Goal: Information Seeking & Learning: Learn about a topic

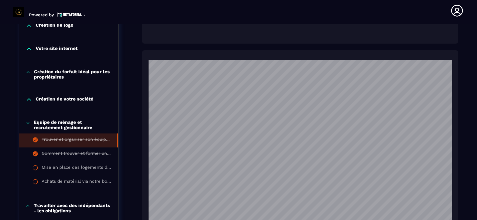
scroll to position [327, 0]
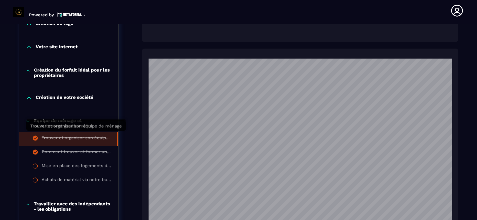
click at [73, 135] on div "Trouver et organiser son équipe de ménage" at bounding box center [76, 138] width 69 height 7
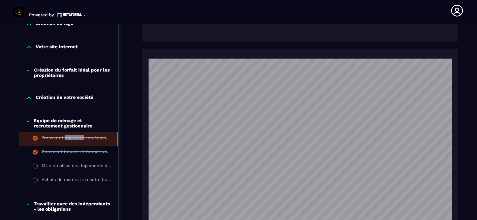
click at [73, 135] on div "Trouver et organiser son équipe de ménage" at bounding box center [76, 138] width 69 height 7
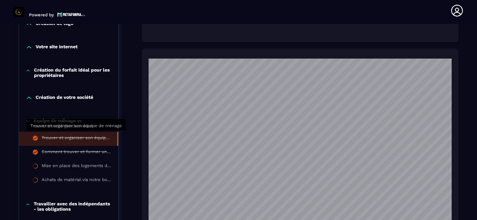
click at [54, 136] on div "Trouver et organiser son équipe de ménage" at bounding box center [76, 138] width 69 height 7
click at [60, 118] on p "Equipe de ménage et recrutement gestionnaire" at bounding box center [73, 123] width 78 height 11
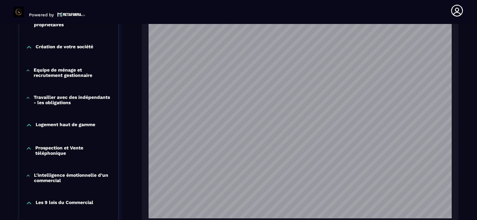
scroll to position [433, 0]
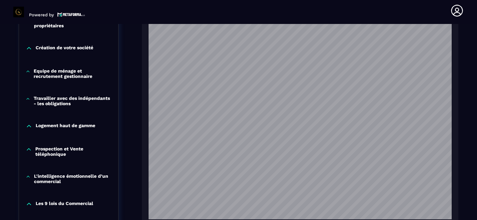
click at [55, 96] on p "Travailler avec des indépendants - les obligations" at bounding box center [73, 101] width 78 height 11
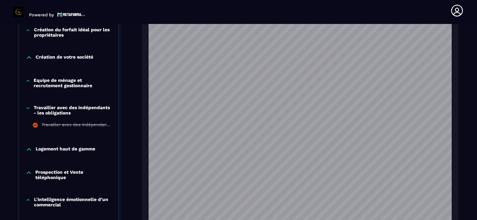
scroll to position [411, 0]
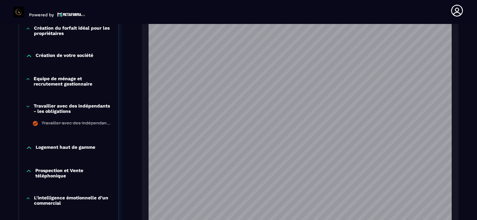
click at [50, 104] on p "Travailler avec des indépendants - les obligations" at bounding box center [73, 108] width 78 height 11
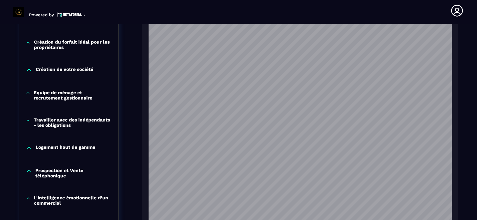
click at [42, 117] on p "Travailler avec des indépendants - les obligations" at bounding box center [73, 122] width 78 height 11
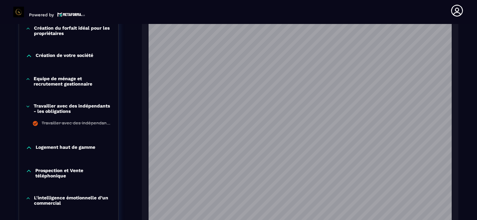
click at [42, 121] on div "Travailler avec des indépendants - les obligations" at bounding box center [77, 124] width 70 height 7
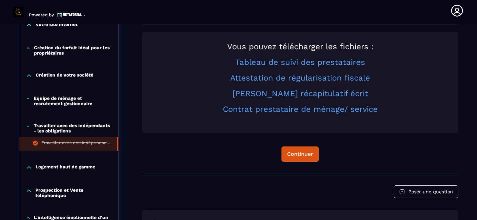
scroll to position [339, 0]
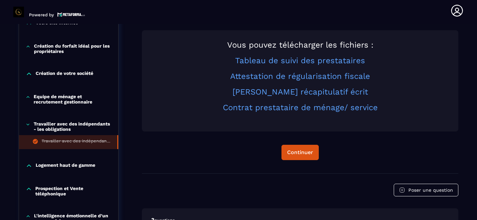
click at [60, 167] on p "Logement haut de gamme" at bounding box center [66, 166] width 60 height 7
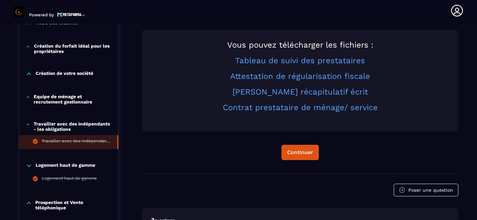
click at [60, 167] on p "Logement haut de gamme" at bounding box center [66, 166] width 60 height 7
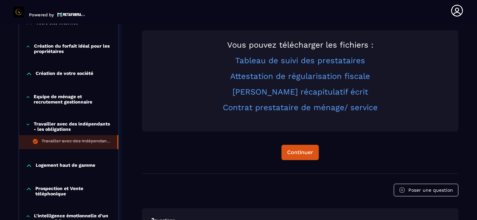
click at [60, 167] on p "Logement haut de gamme" at bounding box center [66, 166] width 60 height 7
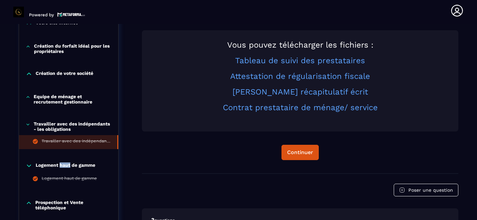
click at [60, 167] on p "Logement haut de gamme" at bounding box center [66, 166] width 60 height 7
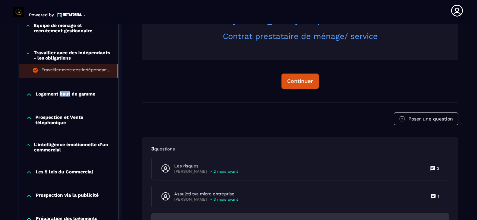
scroll to position [409, 0]
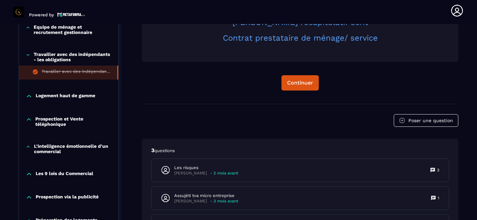
click at [32, 96] on div "Logement haut de gamme" at bounding box center [68, 96] width 99 height 7
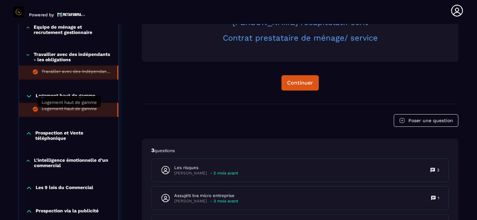
click at [48, 110] on div "Logement haut de gamme" at bounding box center [69, 109] width 55 height 7
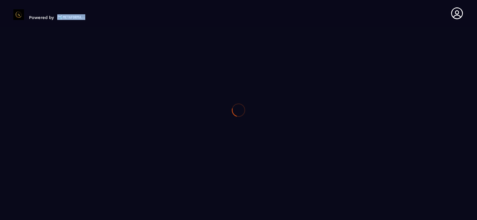
click at [48, 110] on div at bounding box center [238, 110] width 477 height 220
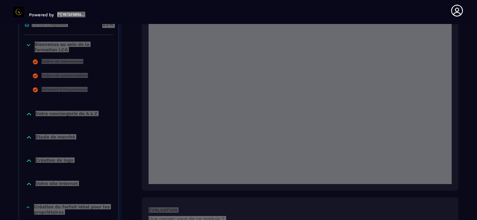
scroll to position [174, 0]
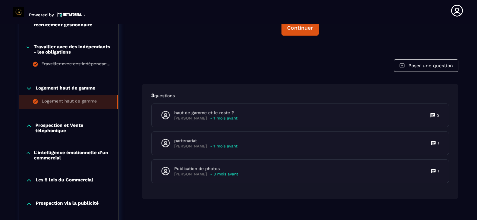
scroll to position [416, 0]
click at [50, 129] on p "Prospection et Vente téléphonique" at bounding box center [73, 128] width 76 height 11
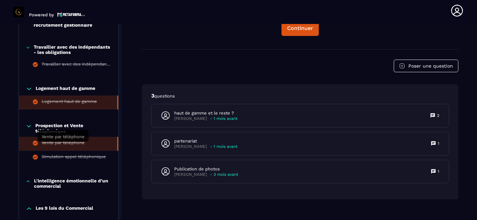
click at [46, 145] on div "Vente par téléphone" at bounding box center [63, 143] width 43 height 7
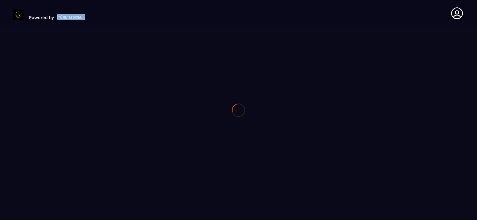
click at [46, 145] on div at bounding box center [238, 110] width 477 height 220
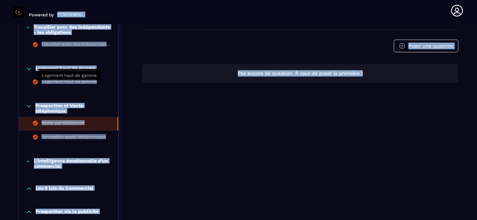
scroll to position [437, 0]
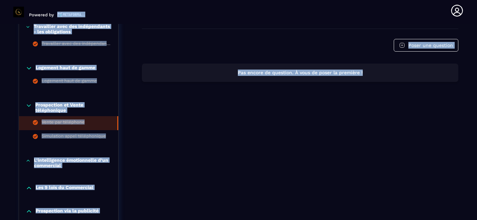
click at [38, 122] on icon at bounding box center [35, 123] width 6 height 6
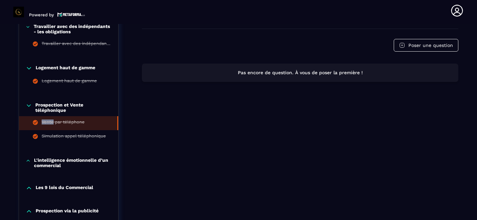
click at [38, 122] on icon at bounding box center [35, 123] width 6 height 6
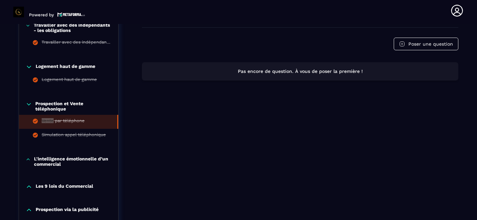
scroll to position [447, 0]
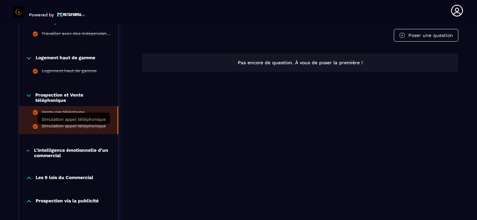
click at [46, 126] on div "Simulation appel téléphonique" at bounding box center [74, 127] width 64 height 7
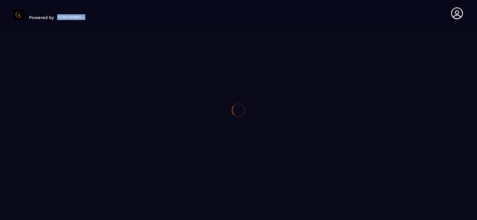
click at [46, 126] on div at bounding box center [238, 110] width 477 height 220
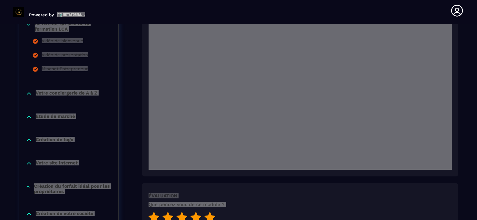
scroll to position [200, 0]
